Goal: Transaction & Acquisition: Purchase product/service

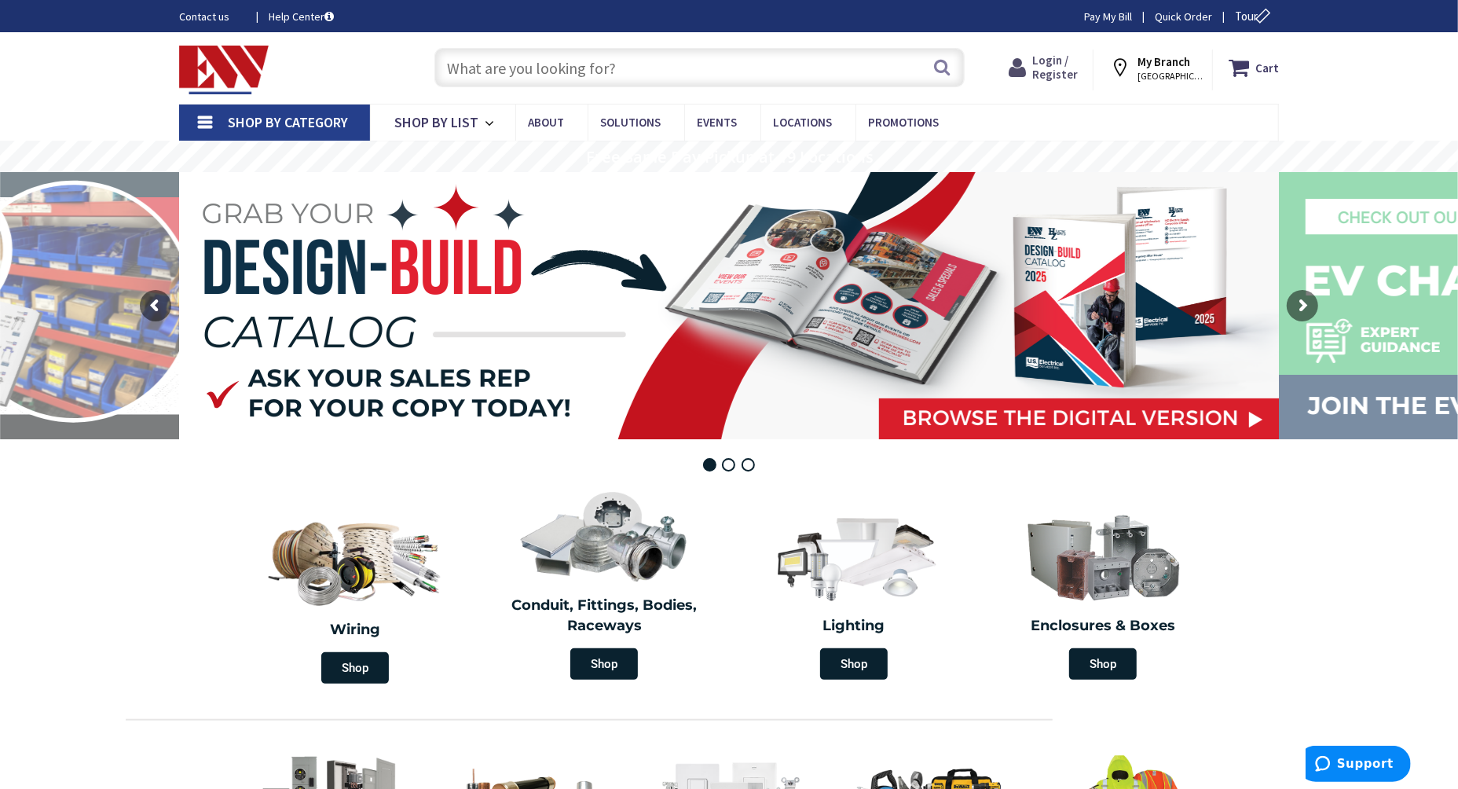
click at [1050, 68] on span "Login / Register" at bounding box center [1055, 67] width 46 height 29
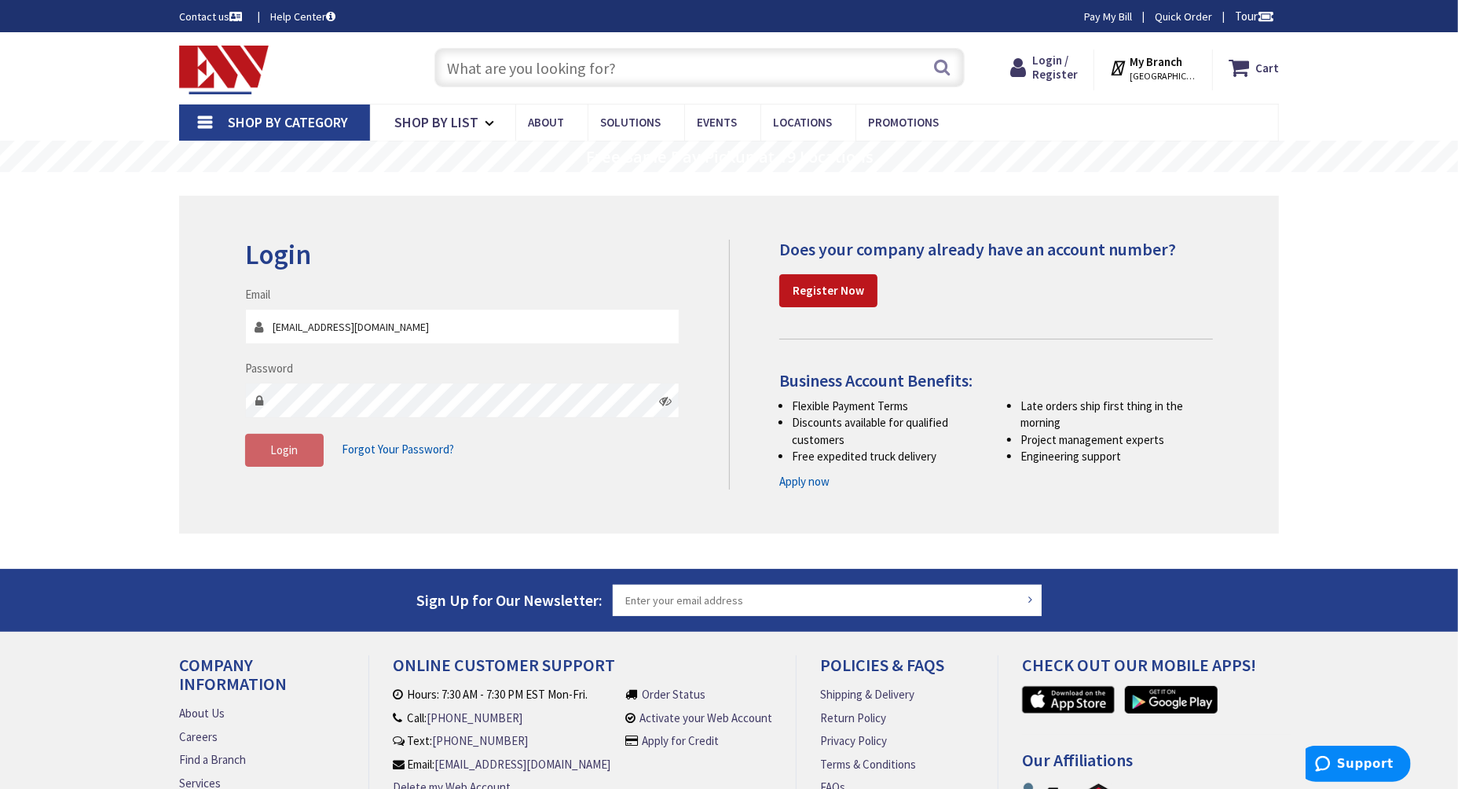
type input "dhmdave@gmail.com"
click at [272, 455] on span "Login" at bounding box center [285, 449] width 28 height 15
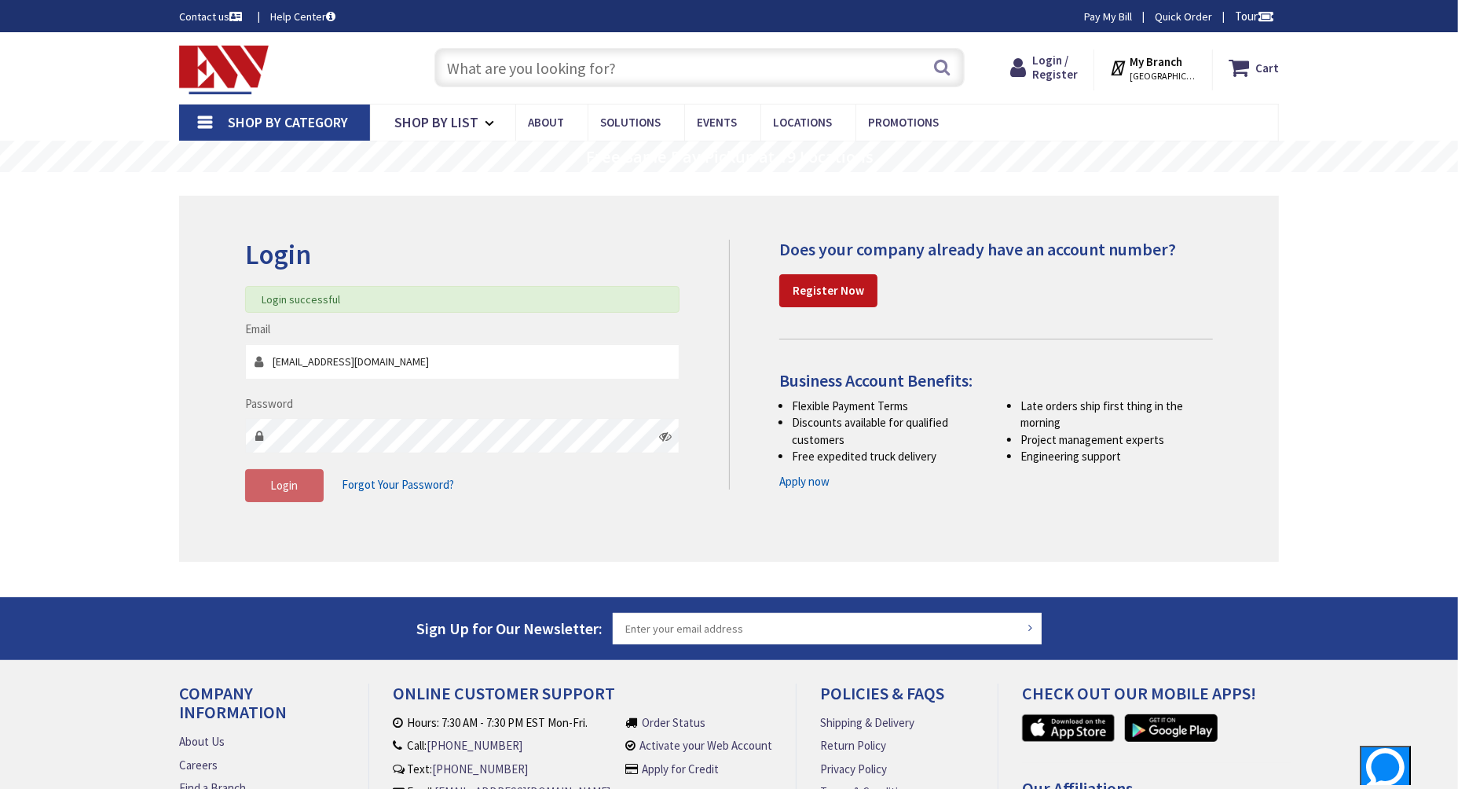
click at [699, 58] on input "text" at bounding box center [700, 67] width 530 height 39
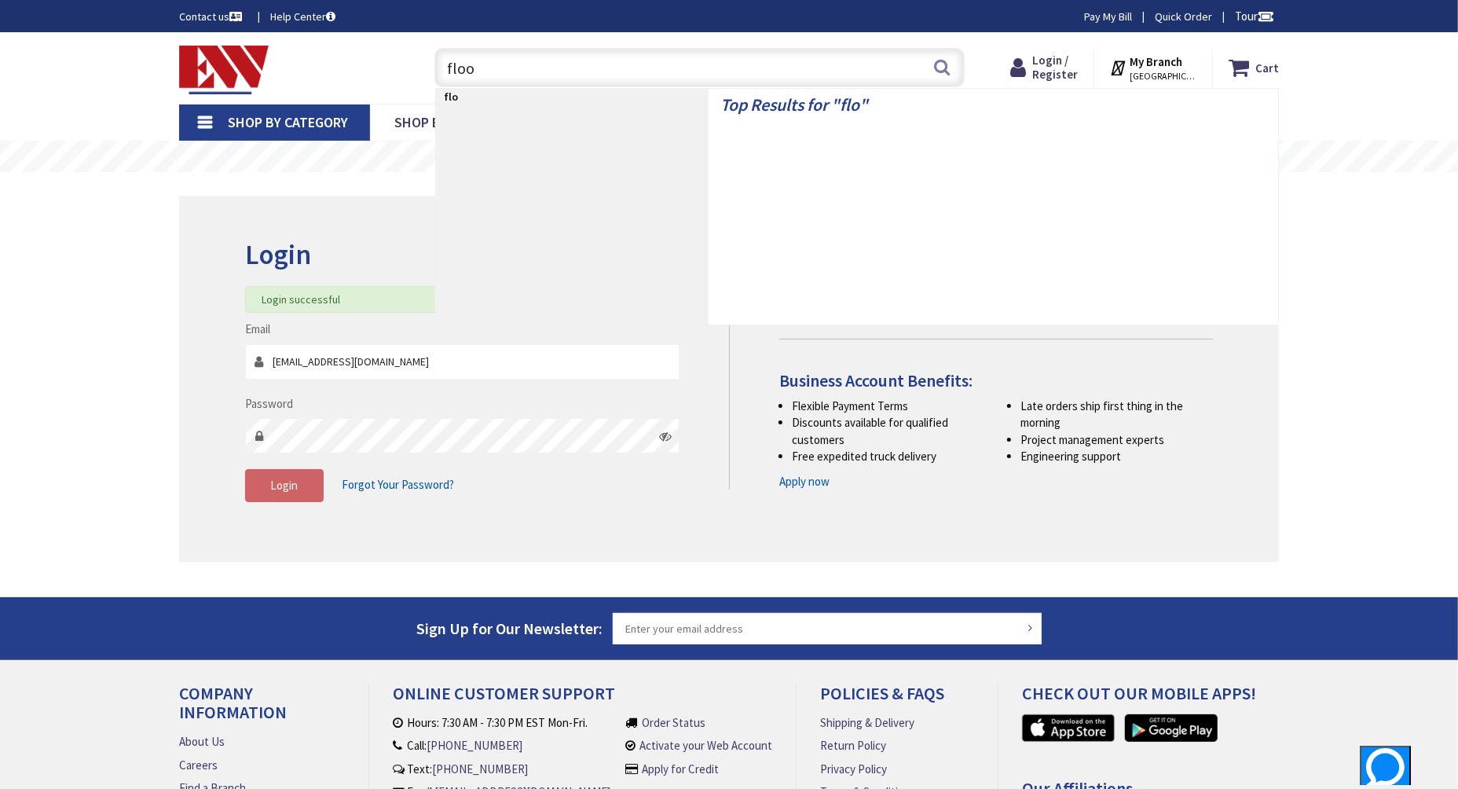
type input "flood"
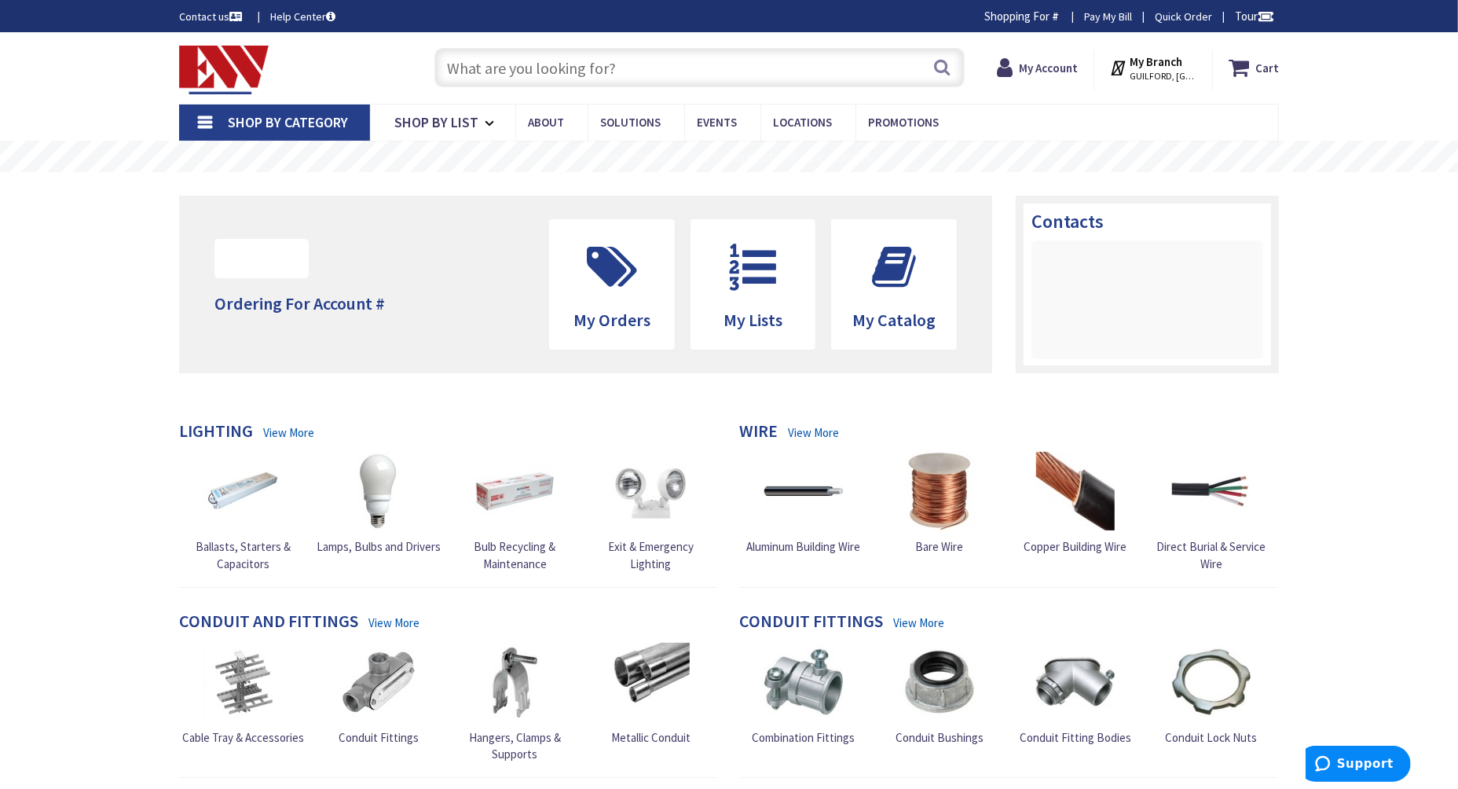
click at [699, 58] on input "text" at bounding box center [700, 67] width 530 height 39
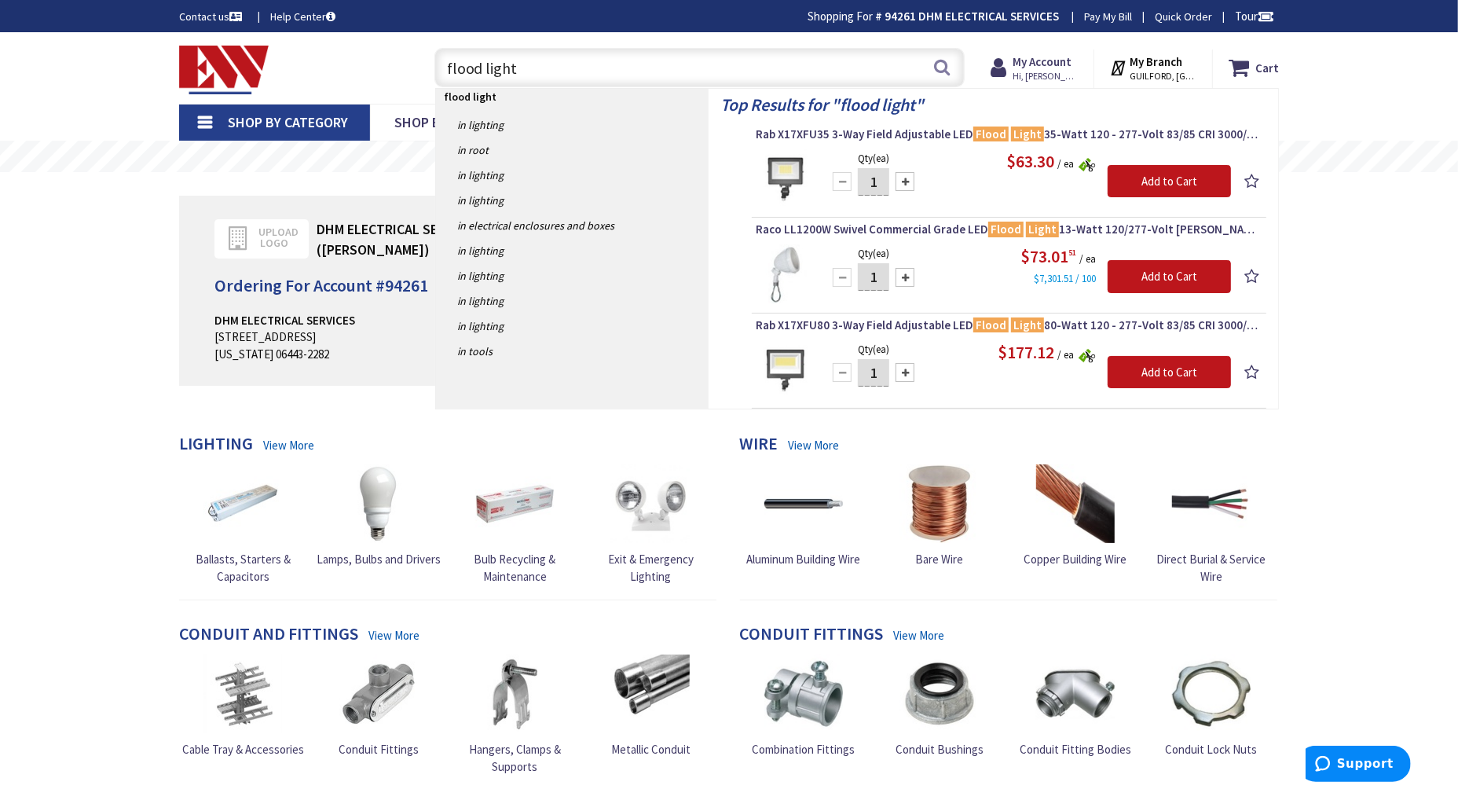
drag, startPoint x: 557, startPoint y: 79, endPoint x: 346, endPoint y: 85, distance: 211.5
click at [358, 83] on div "Toggle Nav flood light flood light Search Cart My Cart Close" at bounding box center [729, 68] width 1124 height 53
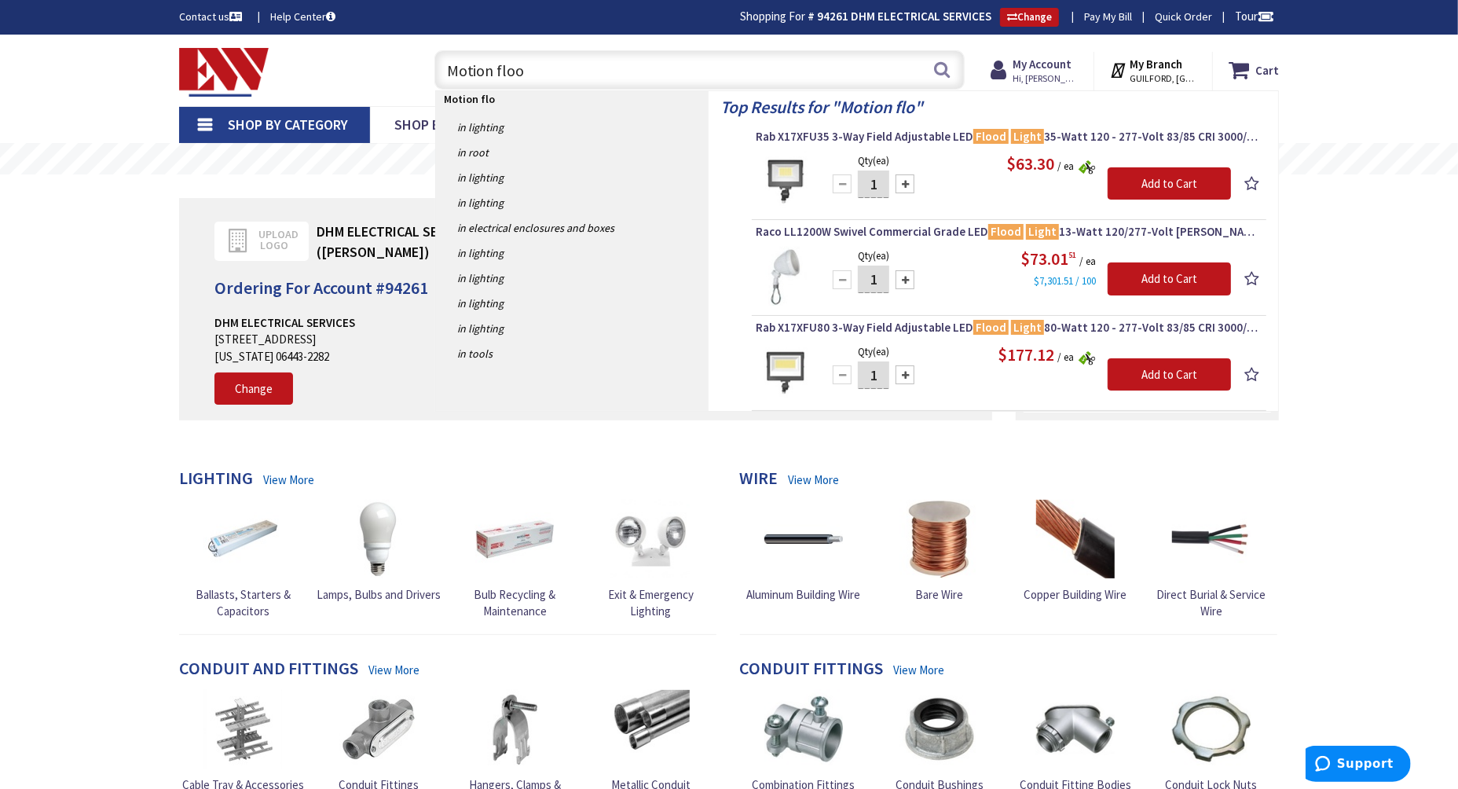
type input "Motion flood"
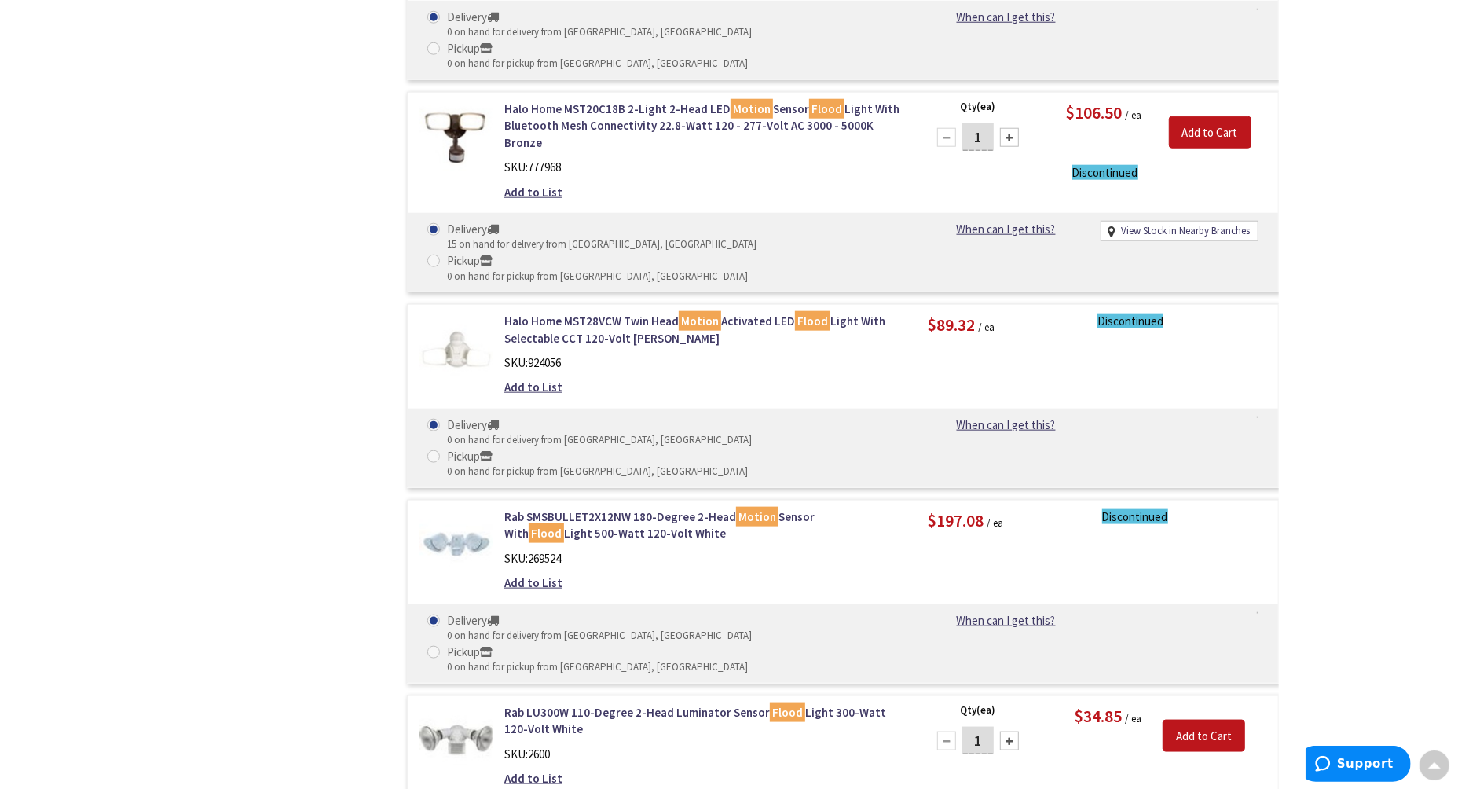
scroll to position [1417, 0]
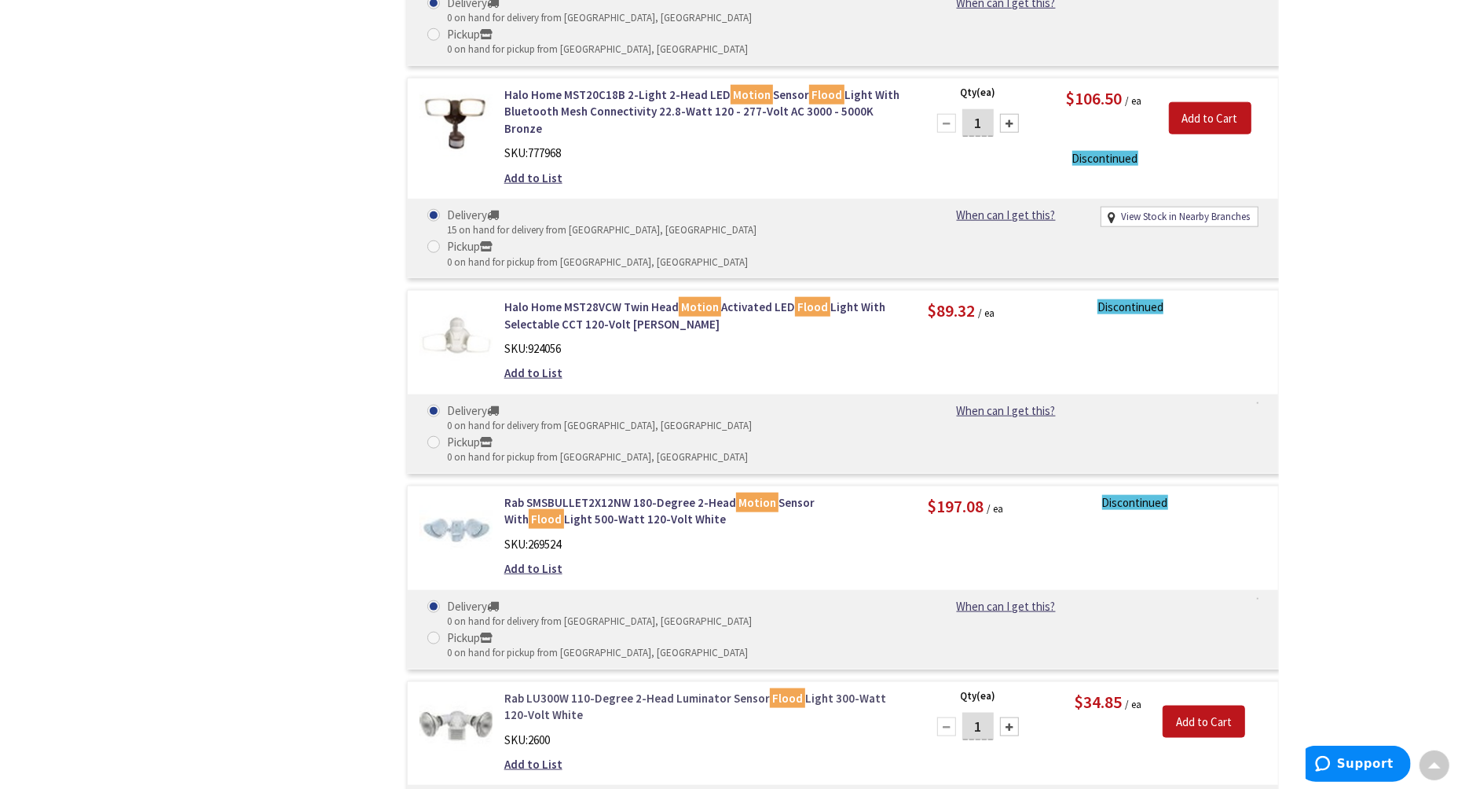
click at [537, 690] on link "Rab LU300W 110-Degree 2-Head Luminator Sensor Flood Light 300-Watt 120-Volt Whi…" at bounding box center [704, 707] width 400 height 34
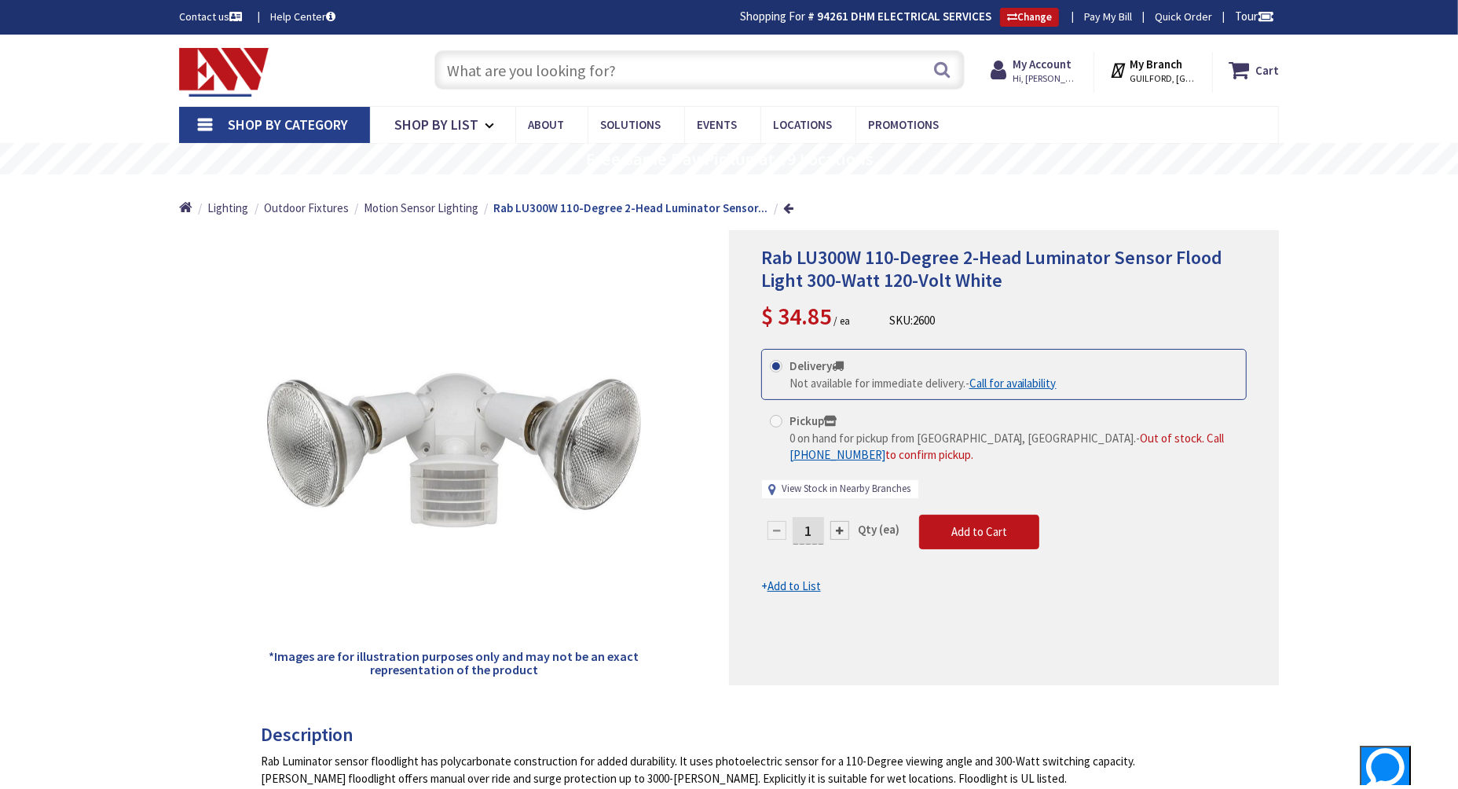
click at [888, 485] on link "View Stock in Nearby Branches" at bounding box center [846, 489] width 129 height 15
select select "data-availability"
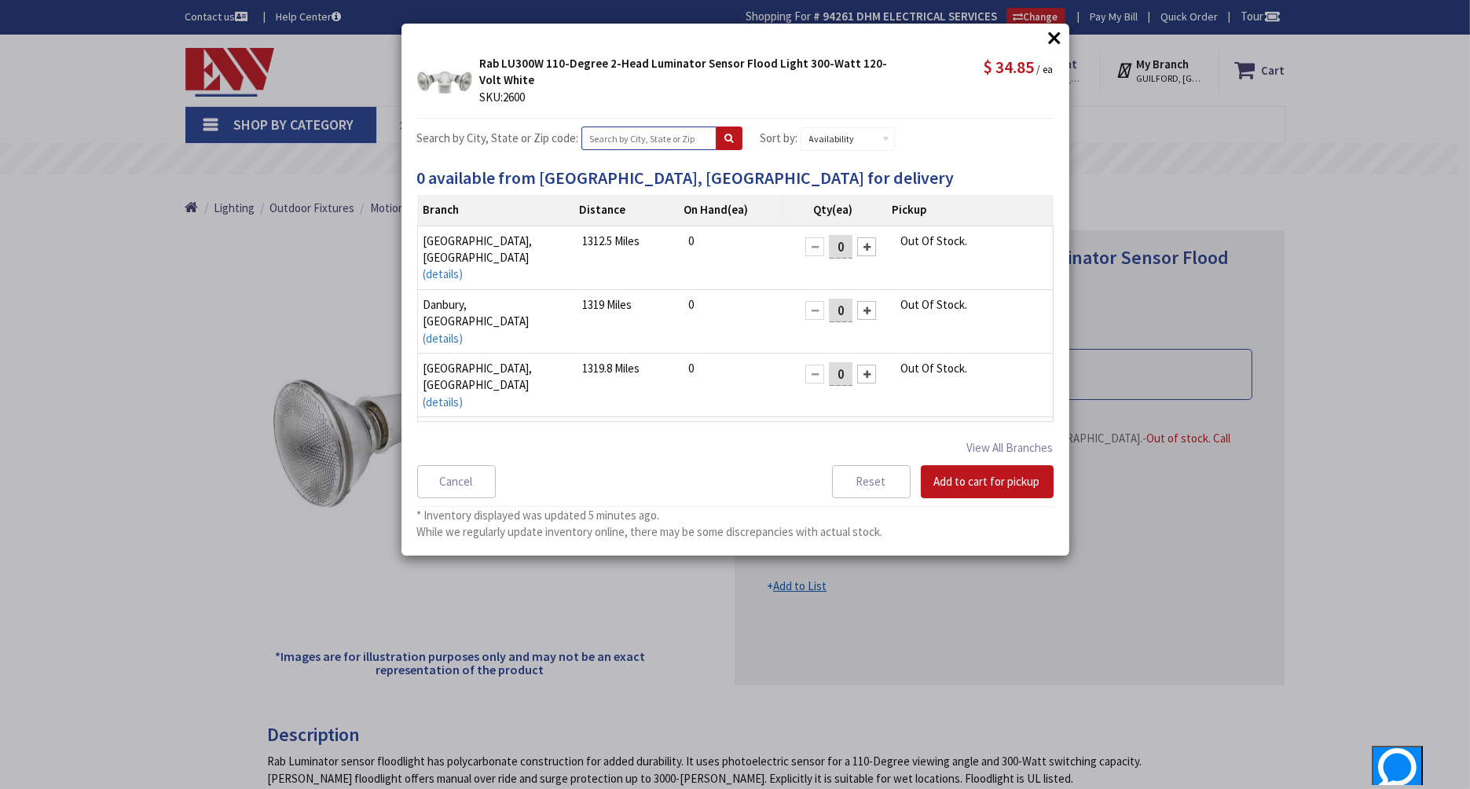
click at [628, 138] on input "text" at bounding box center [648, 139] width 135 height 24
click at [1047, 39] on button "×" at bounding box center [1055, 38] width 24 height 24
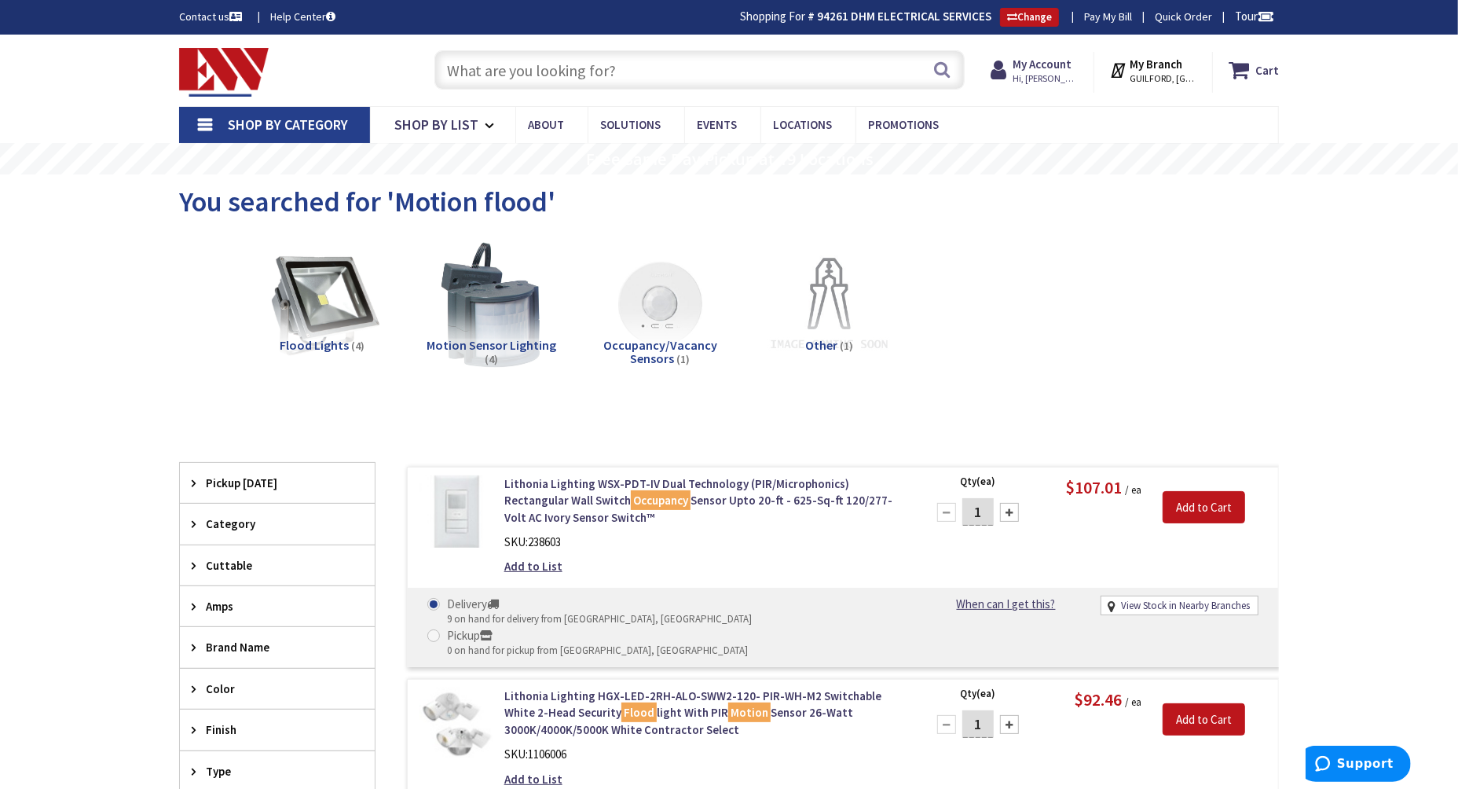
click at [471, 70] on input "text" at bounding box center [700, 69] width 530 height 39
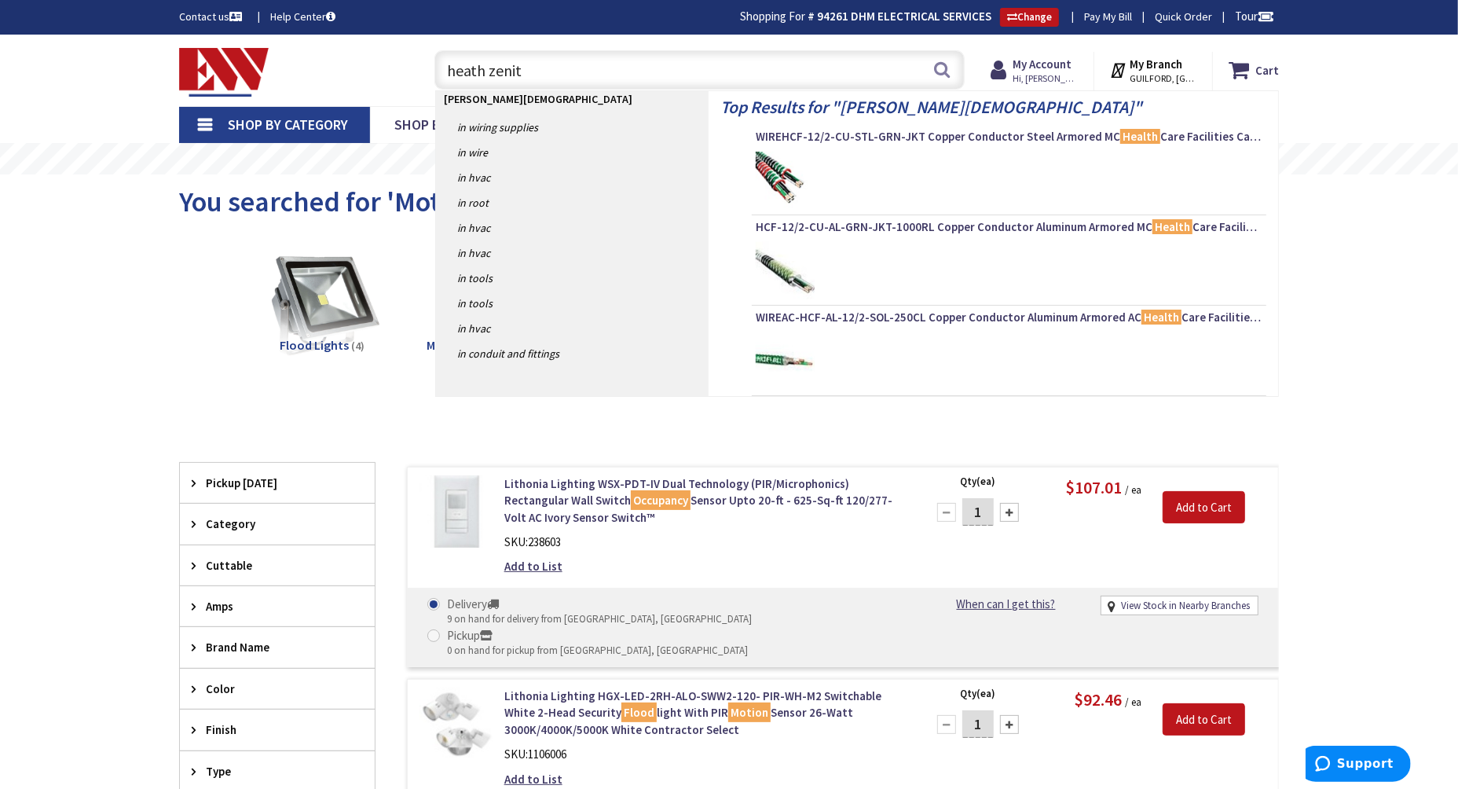
type input "heath zenith"
